Goal: Information Seeking & Learning: Learn about a topic

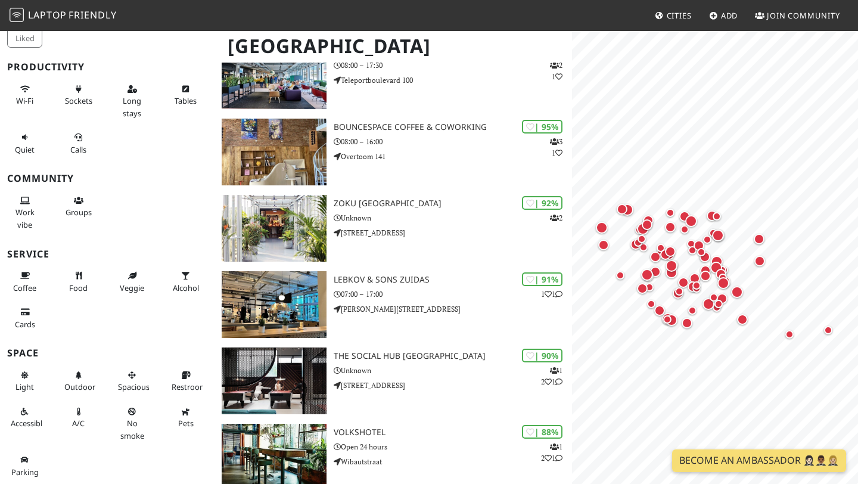
scroll to position [136, 0]
click at [29, 214] on span "Work vibe" at bounding box center [24, 218] width 19 height 23
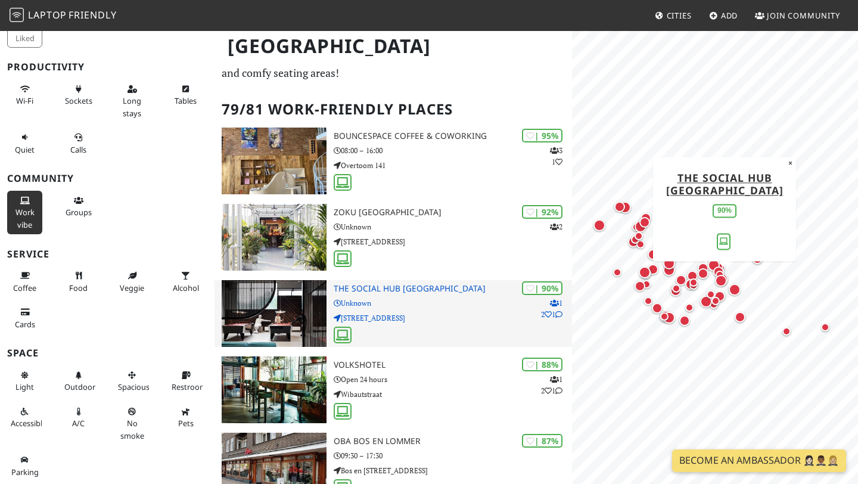
scroll to position [0, 0]
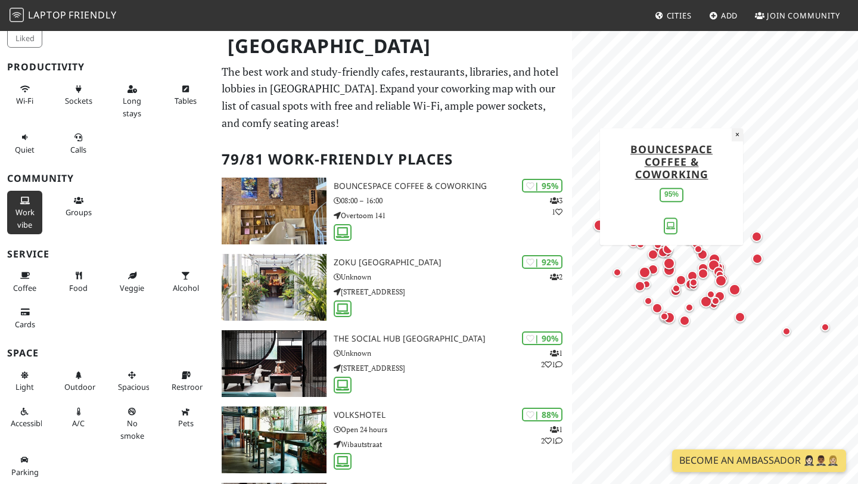
click at [740, 132] on button "×" at bounding box center [736, 134] width 11 height 13
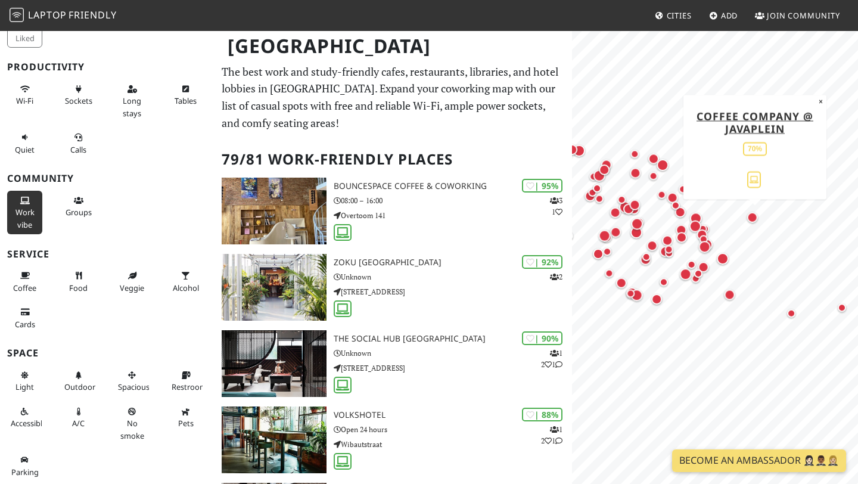
drag, startPoint x: 788, startPoint y: 270, endPoint x: 750, endPoint y: 223, distance: 60.6
click at [755, 224] on div "Map marker" at bounding box center [754, 218] width 15 height 15
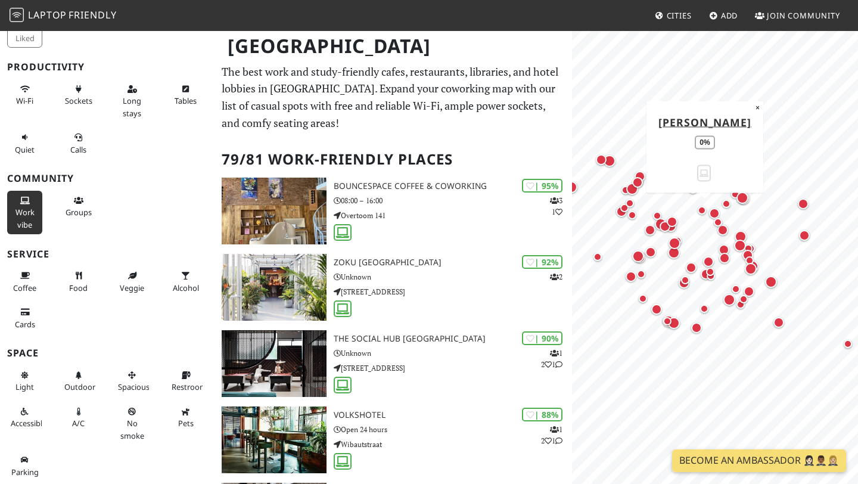
click at [702, 211] on div "Map marker" at bounding box center [701, 210] width 8 height 8
click at [712, 211] on div "Map marker" at bounding box center [714, 213] width 11 height 11
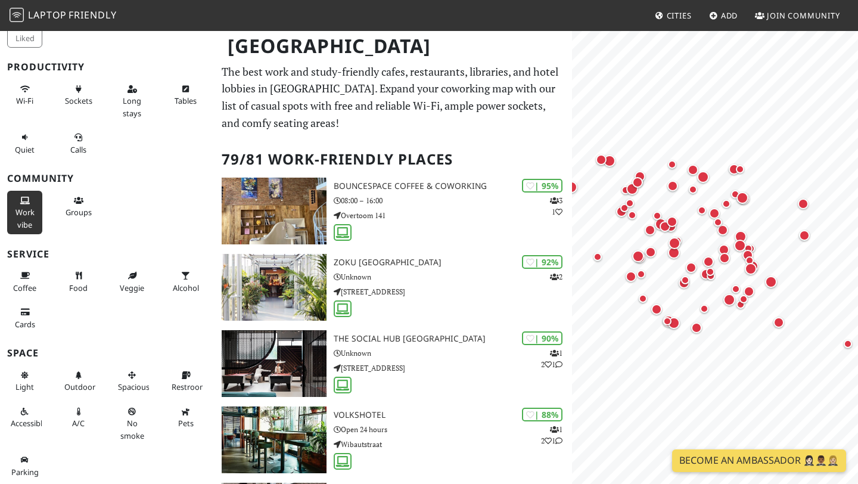
click at [717, 466] on link "Become an Ambassador 🤵🏻‍♀️🤵🏾‍♂️🤵🏼‍♀️" at bounding box center [759, 460] width 174 height 23
click at [24, 210] on span "Work vibe" at bounding box center [24, 218] width 19 height 23
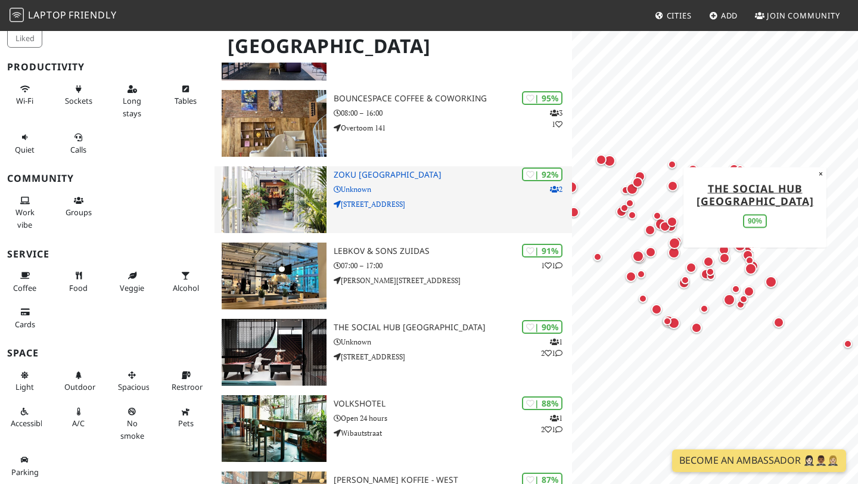
scroll to position [165, 0]
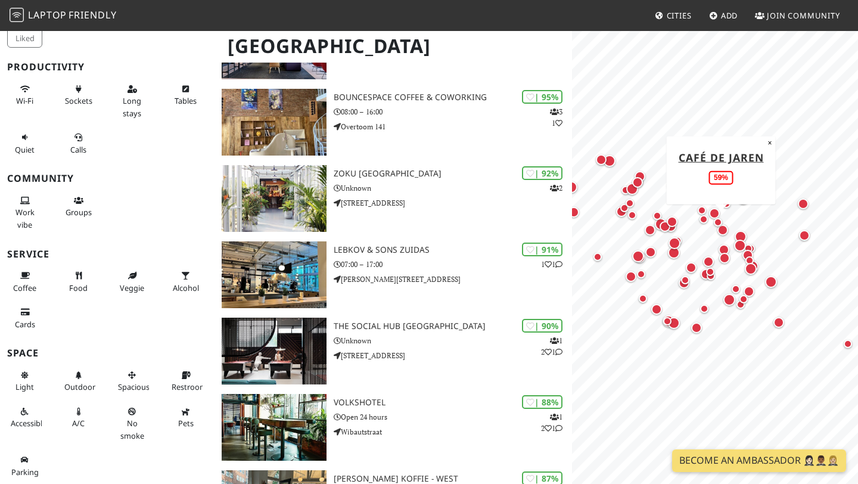
click at [717, 219] on div "Map marker" at bounding box center [718, 222] width 8 height 8
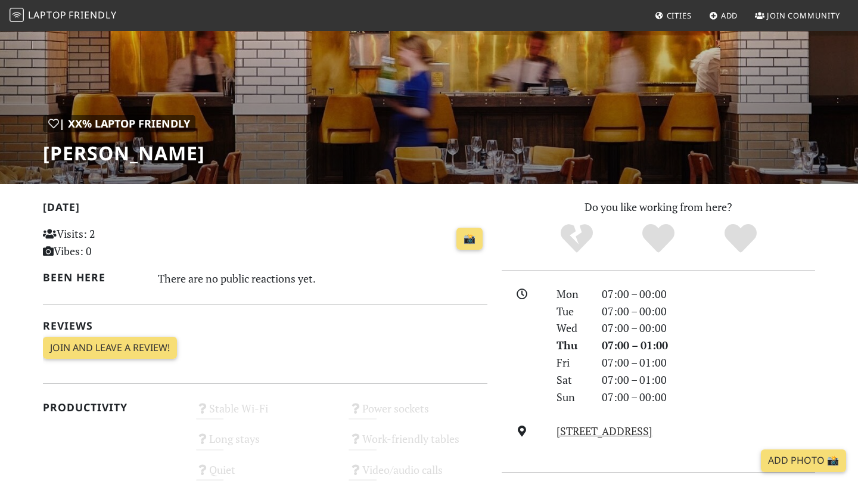
scroll to position [98, 0]
